Goal: Navigation & Orientation: Find specific page/section

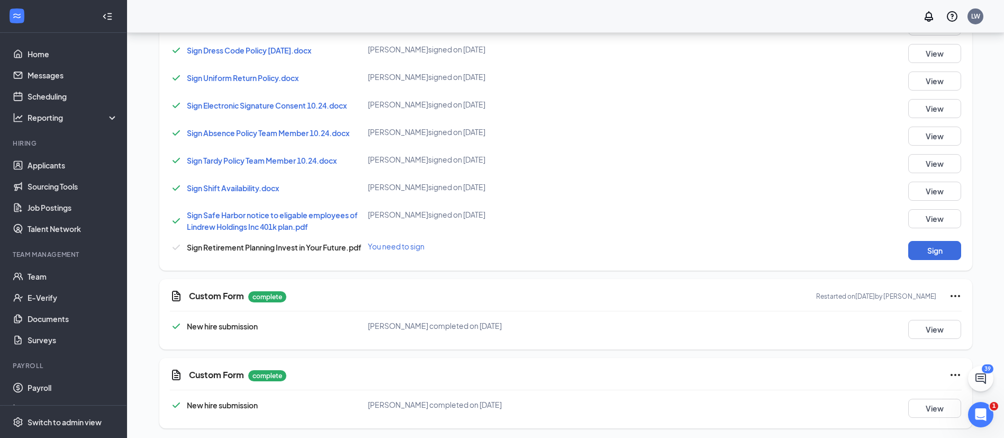
scroll to position [476, 0]
click at [924, 250] on button "Sign" at bounding box center [934, 249] width 53 height 19
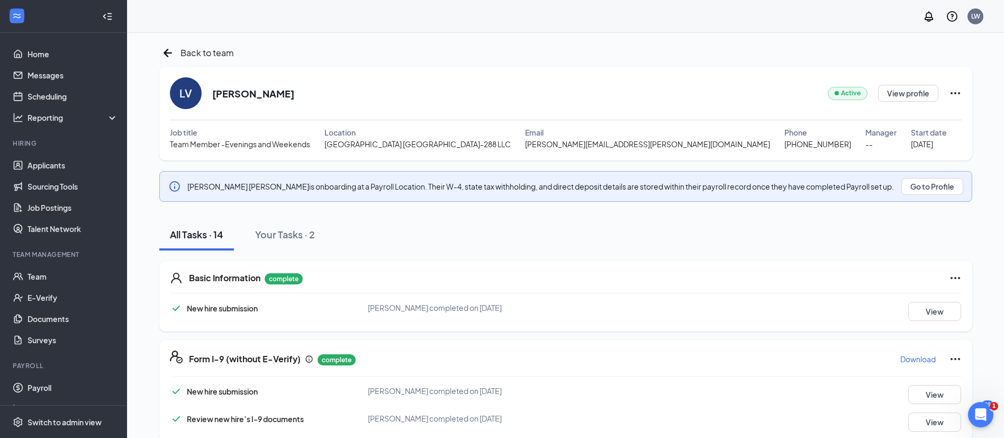
scroll to position [0, 0]
click at [28, 46] on link "Home" at bounding box center [73, 53] width 90 height 21
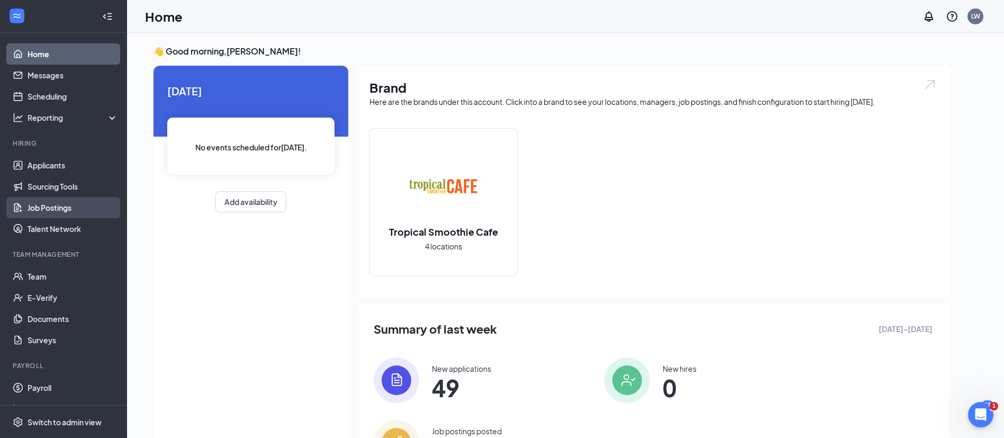
click at [71, 201] on link "Job Postings" at bounding box center [73, 207] width 90 height 21
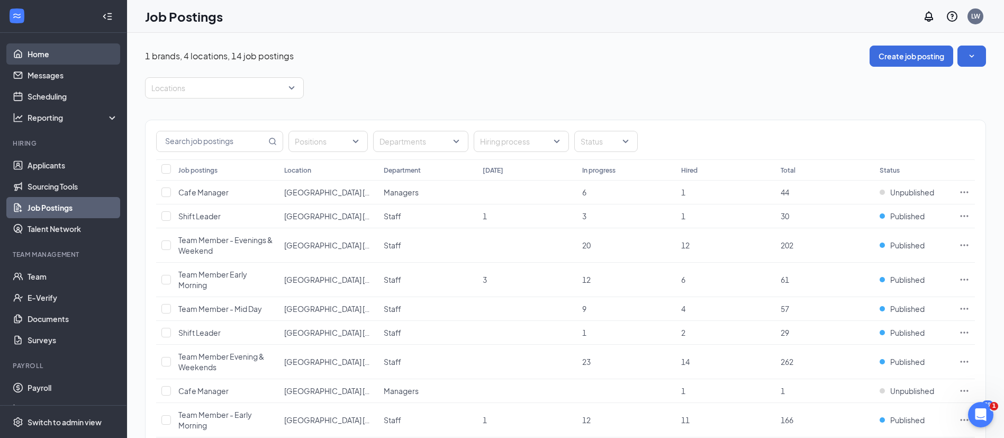
click at [38, 50] on link "Home" at bounding box center [73, 53] width 90 height 21
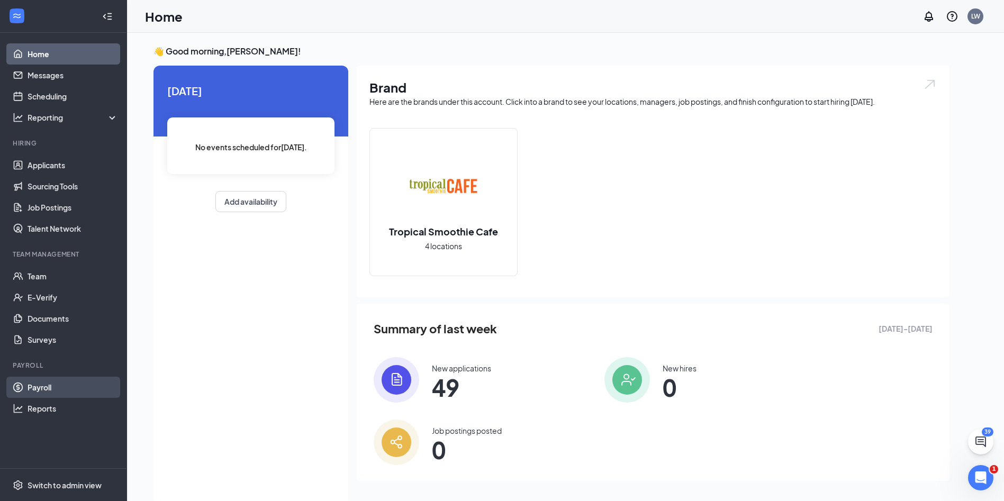
click at [48, 387] on link "Payroll" at bounding box center [73, 387] width 90 height 21
